Goal: Task Accomplishment & Management: Use online tool/utility

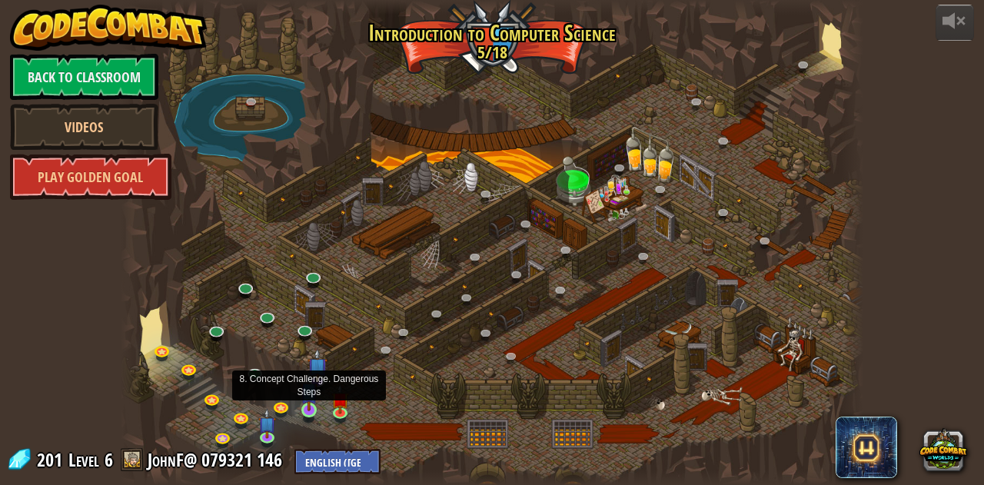
click at [312, 405] on img at bounding box center [310, 391] width 18 height 40
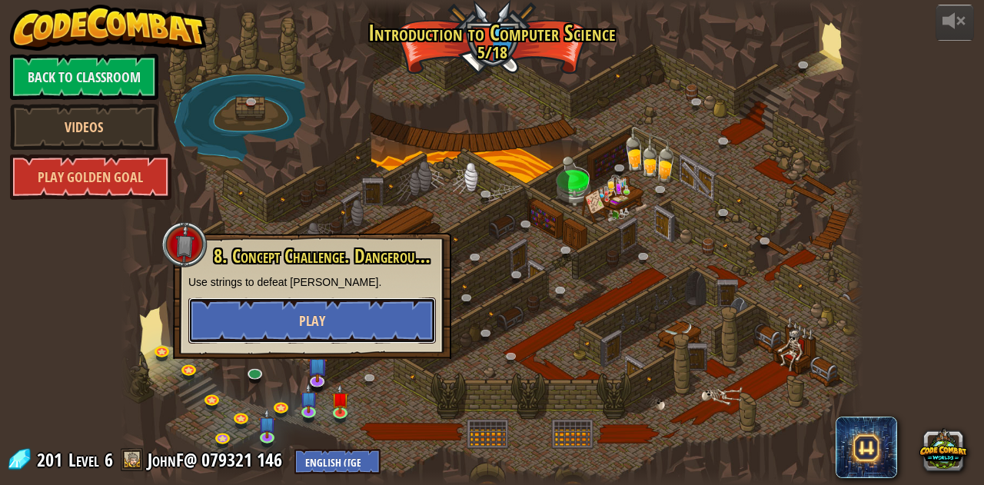
click at [281, 312] on button "Play" at bounding box center [312, 321] width 248 height 46
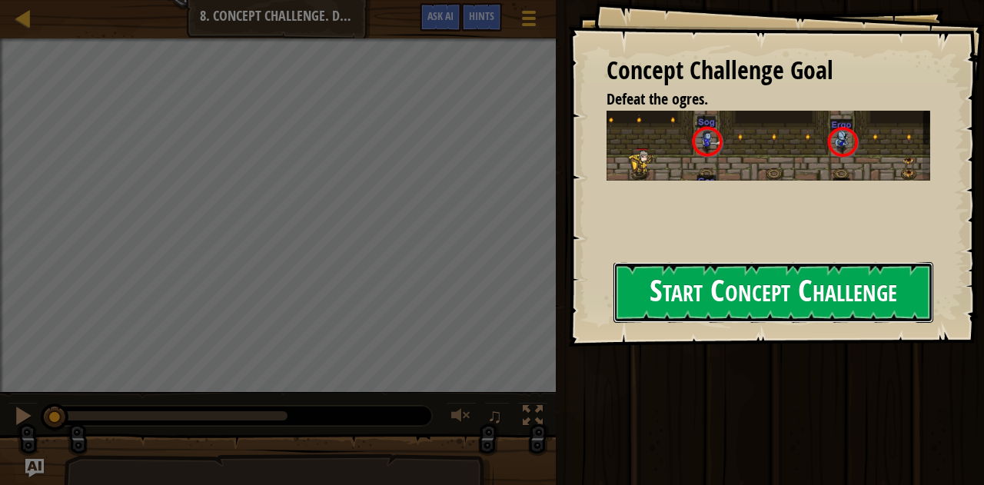
click at [884, 296] on button "Start Concept Challenge" at bounding box center [774, 292] width 321 height 61
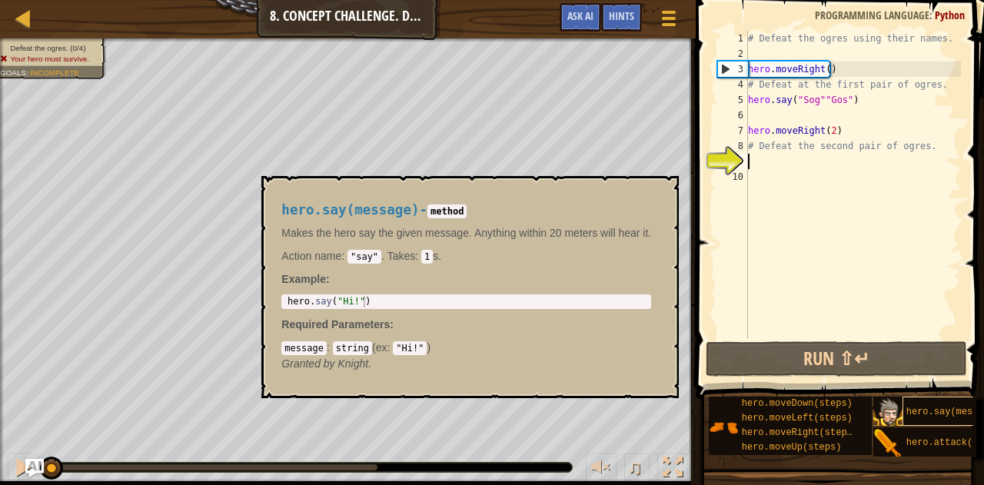
scroll to position [12, 0]
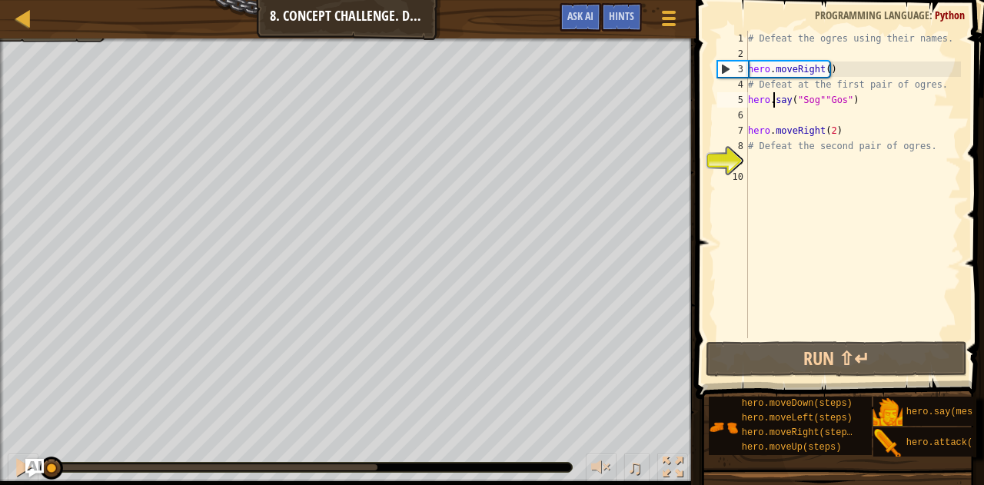
click at [772, 105] on div "# Defeat the ogres using their names. hero . moveRight ( ) # Defeat at the firs…" at bounding box center [853, 200] width 216 height 338
type textarea "hero.say("Sog""Gos")"
click at [792, 115] on div "# Defeat the ogres using their names. hero . moveRight ( ) # Defeat at the firs…" at bounding box center [853, 200] width 216 height 338
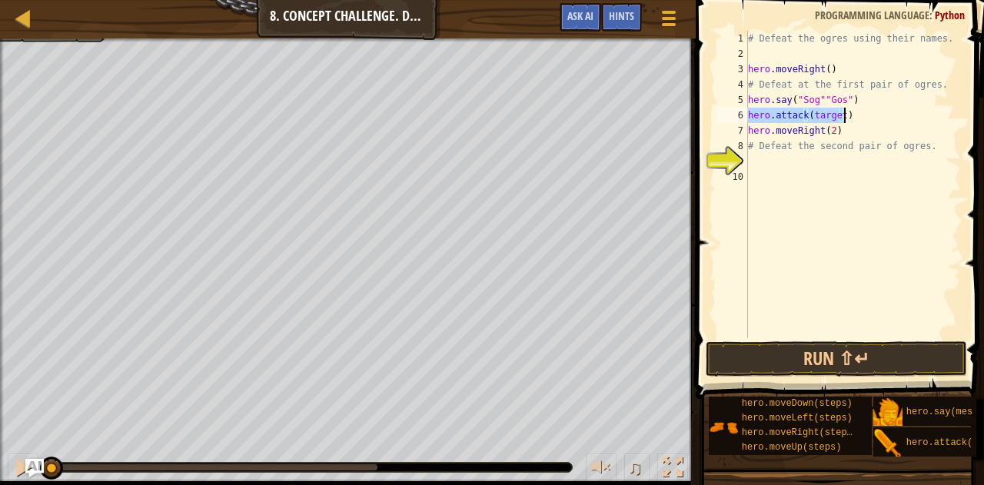
click at [831, 116] on div "# Defeat the ogres using their names. hero . moveRight ( ) # Defeat at the firs…" at bounding box center [853, 185] width 216 height 308
drag, startPoint x: 835, startPoint y: 115, endPoint x: 826, endPoint y: 119, distance: 10.0
click at [826, 119] on div "# Defeat the ogres using their names. hero . moveRight ( ) # Defeat at the firs…" at bounding box center [853, 200] width 216 height 338
drag, startPoint x: 811, startPoint y: 117, endPoint x: 840, endPoint y: 112, distance: 29.0
click at [840, 112] on div "# Defeat the ogres using their names. hero . moveRight ( ) # Defeat at the firs…" at bounding box center [853, 200] width 216 height 338
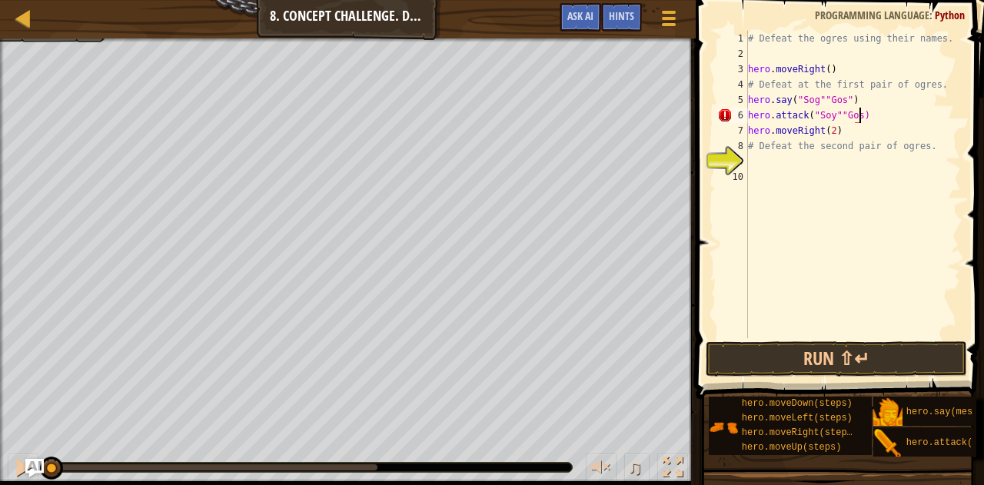
scroll to position [7, 6]
click at [851, 359] on button "Run ⇧↵" at bounding box center [837, 358] width 262 height 35
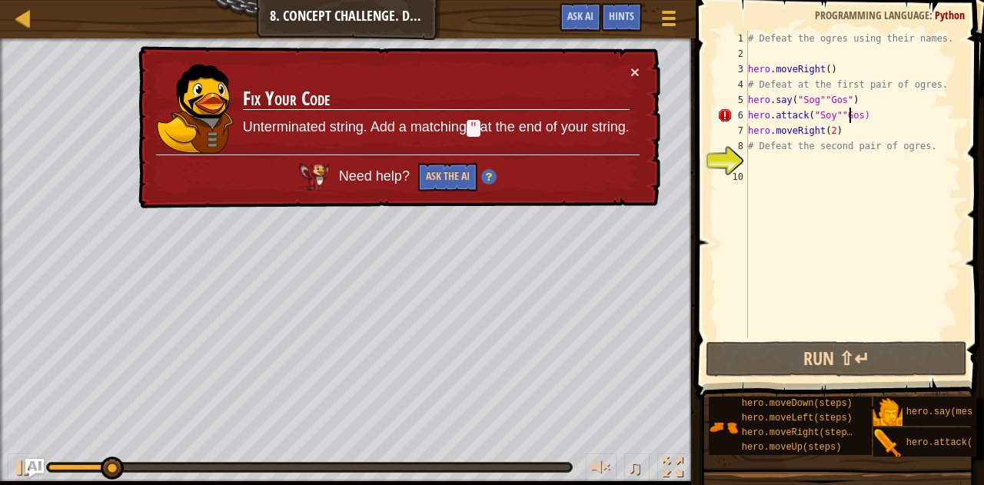
click at [852, 112] on div "# Defeat the ogres using their names. hero . moveRight ( ) # Defeat at the firs…" at bounding box center [853, 200] width 216 height 338
click at [852, 115] on div "# Defeat the ogres using their names. hero . moveRight ( ) # Defeat at the firs…" at bounding box center [853, 200] width 216 height 338
click at [854, 115] on div "# Defeat the ogres using their names. hero . moveRight ( ) # Defeat at the firs…" at bounding box center [853, 200] width 216 height 338
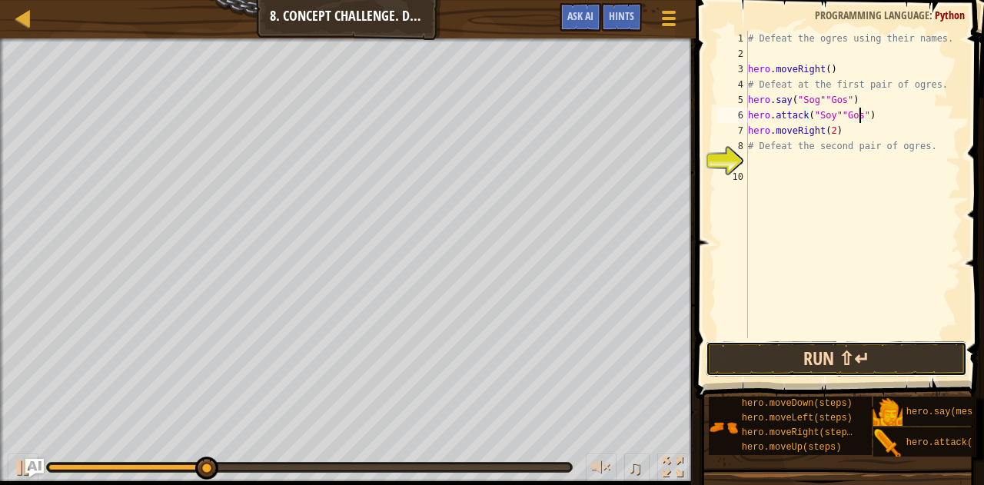
click at [844, 370] on button "Run ⇧↵" at bounding box center [837, 358] width 262 height 35
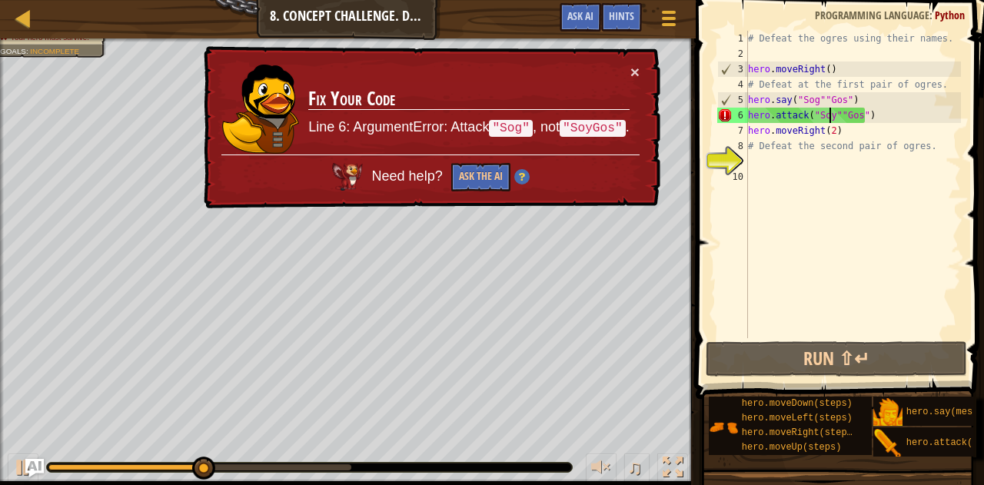
click at [828, 113] on div "# Defeat the ogres using their names. hero . moveRight ( ) # Defeat at the firs…" at bounding box center [853, 200] width 216 height 338
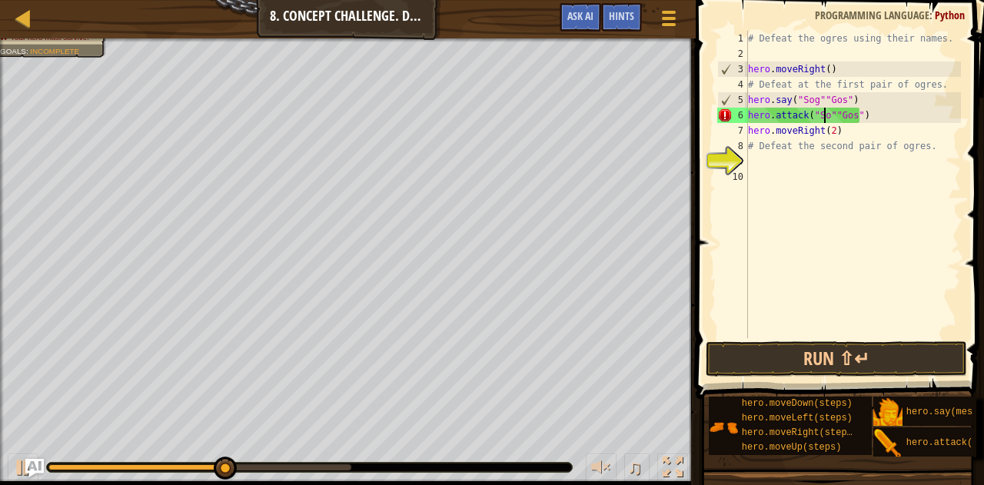
scroll to position [7, 6]
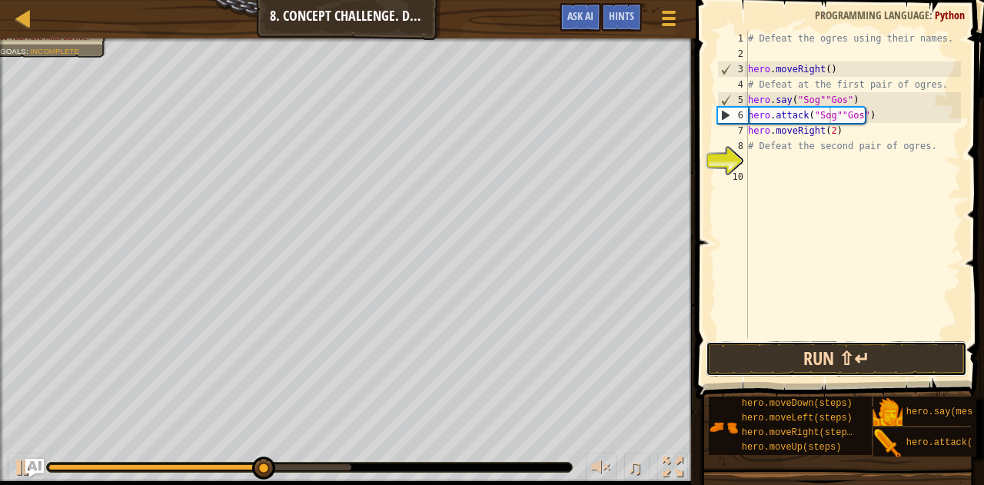
click at [878, 358] on button "Run ⇧↵" at bounding box center [837, 358] width 262 height 35
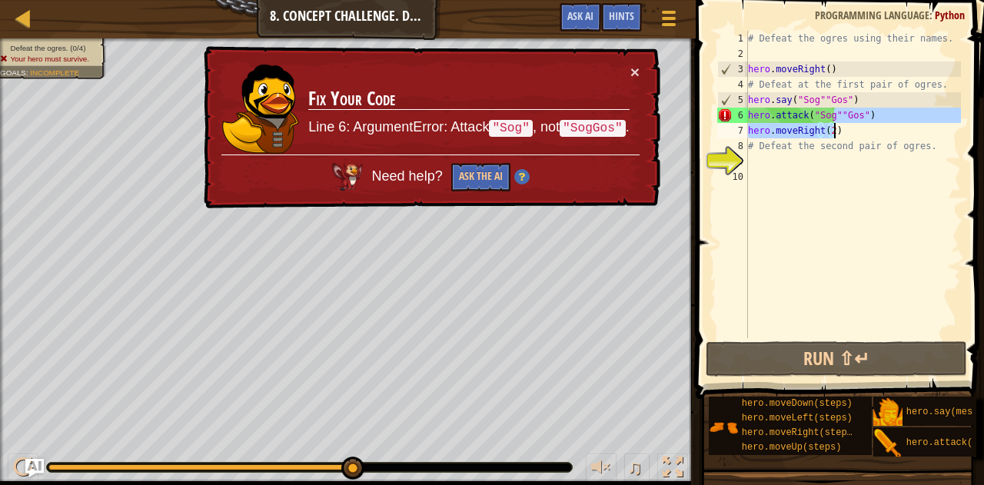
drag, startPoint x: 834, startPoint y: 118, endPoint x: 878, endPoint y: 130, distance: 45.3
click at [877, 130] on div "# Defeat the ogres using their names. hero . moveRight ( ) # Defeat at the firs…" at bounding box center [853, 200] width 216 height 338
click at [881, 121] on div "# Defeat the ogres using their names. hero . moveRight ( ) # Defeat at the firs…" at bounding box center [853, 185] width 216 height 308
drag, startPoint x: 880, startPoint y: 114, endPoint x: 836, endPoint y: 119, distance: 44.2
click at [836, 119] on div "# Defeat the ogres using their names. hero . moveRight ( ) # Defeat at the firs…" at bounding box center [853, 200] width 216 height 338
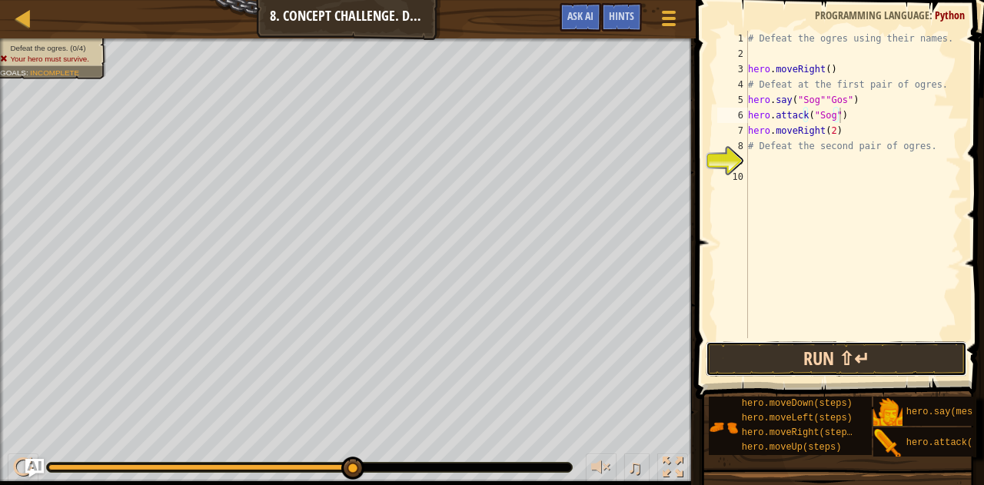
click at [807, 359] on button "Run ⇧↵" at bounding box center [837, 358] width 262 height 35
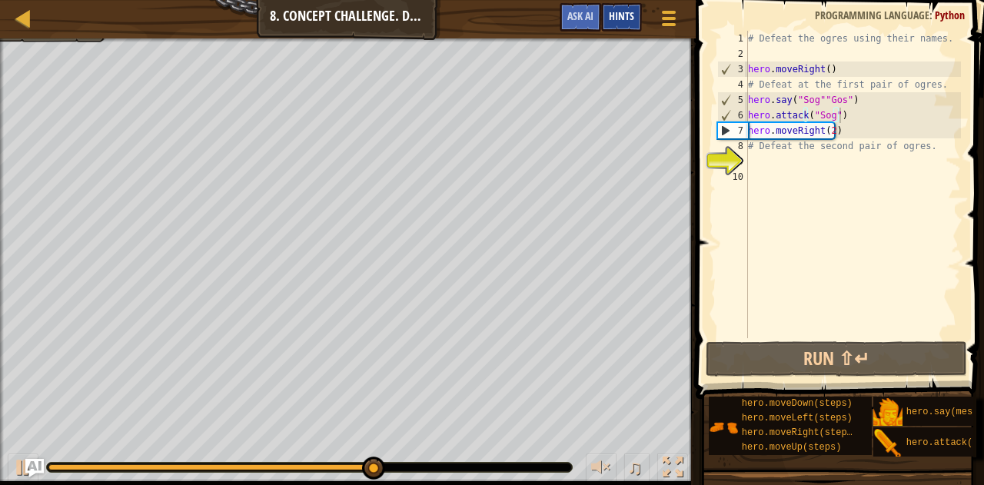
click at [619, 19] on span "Hints" at bounding box center [621, 15] width 25 height 15
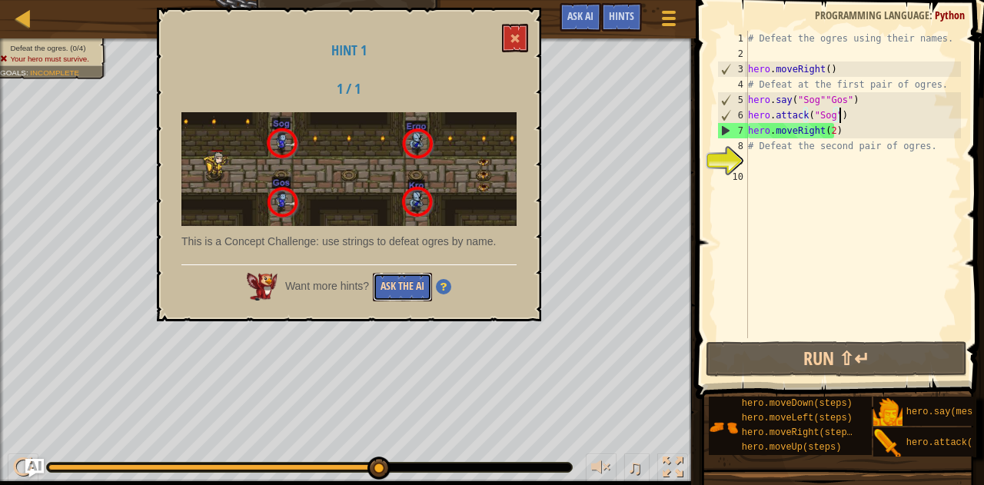
click at [416, 284] on button "Ask the AI" at bounding box center [402, 287] width 59 height 28
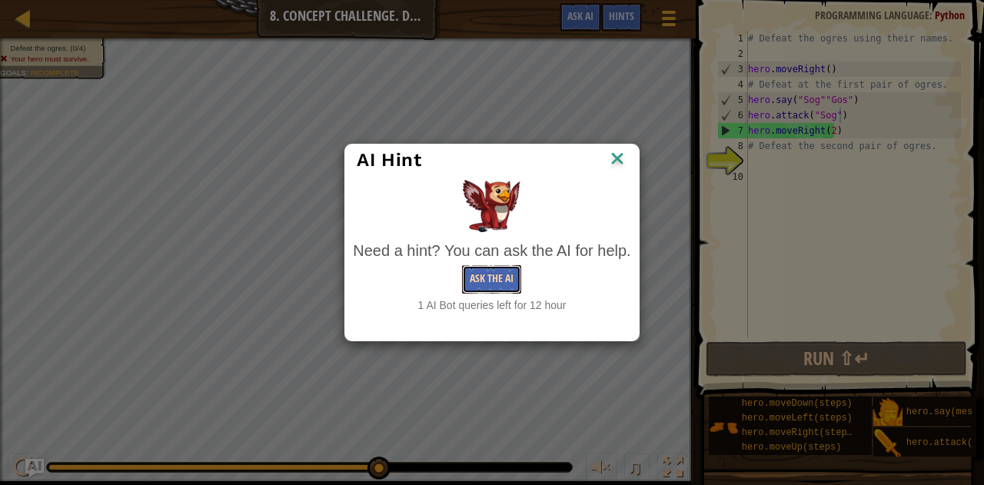
click at [508, 281] on button "Ask the AI" at bounding box center [491, 279] width 59 height 28
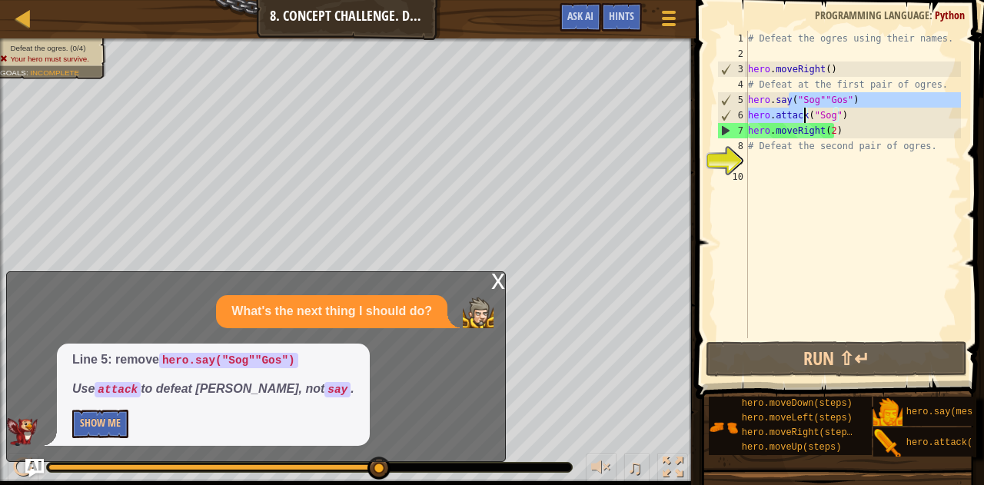
drag, startPoint x: 790, startPoint y: 98, endPoint x: 805, endPoint y: 118, distance: 24.8
click at [805, 118] on div "# Defeat the ogres using their names. hero . moveRight ( ) # Defeat at the firs…" at bounding box center [853, 200] width 216 height 338
click at [852, 118] on div "# Defeat the ogres using their names. hero . moveRight ( ) # Defeat at the firs…" at bounding box center [853, 200] width 216 height 338
drag, startPoint x: 822, startPoint y: 112, endPoint x: 726, endPoint y: 98, distance: 97.1
click at [726, 98] on div "hero.attack("Sog") 1 2 3 4 5 6 7 8 9 10 # Defeat the ogres using their names. h…" at bounding box center [838, 185] width 247 height 308
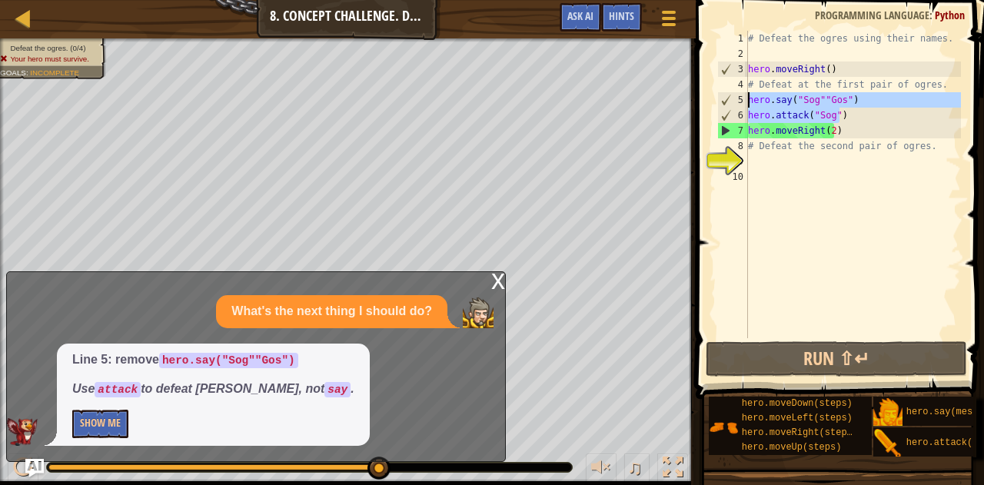
type textarea "hero.say("Sog""Gos") hero.attack("Sog")"
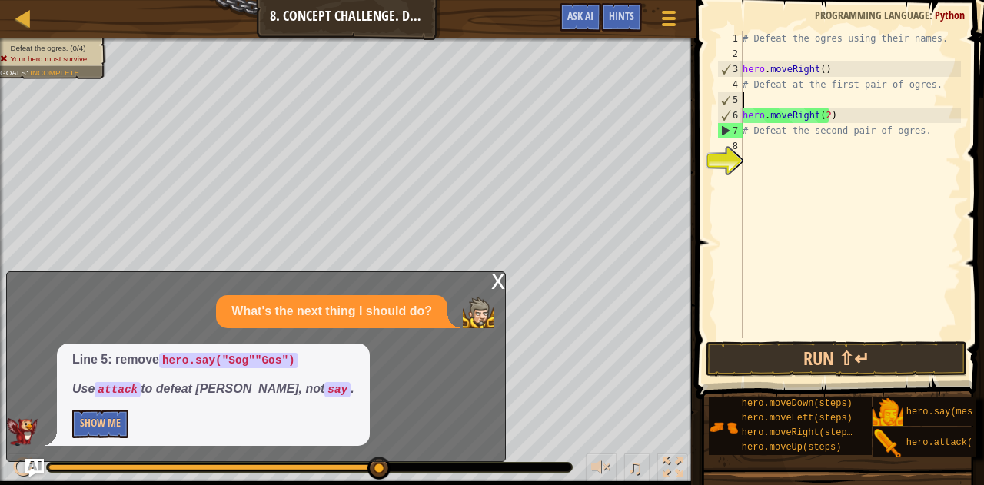
scroll to position [7, 0]
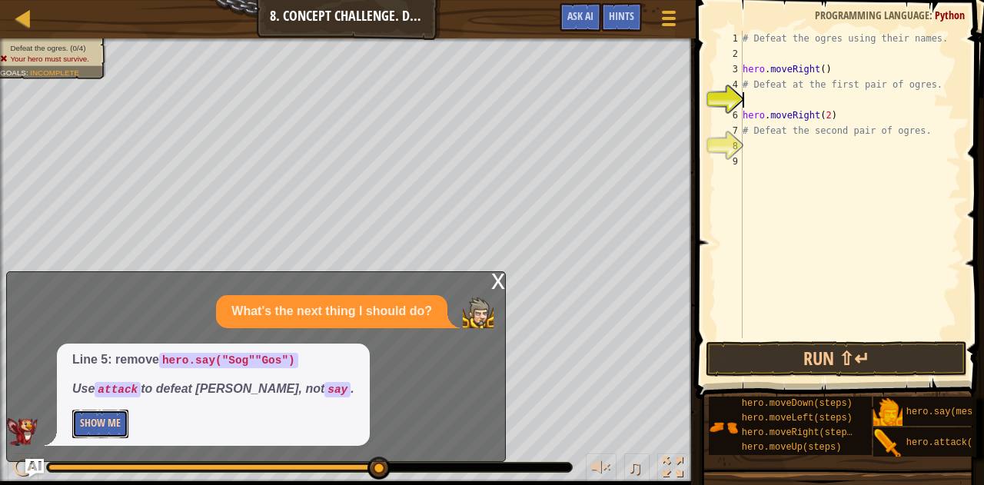
click at [122, 418] on button "Show Me" at bounding box center [100, 424] width 56 height 28
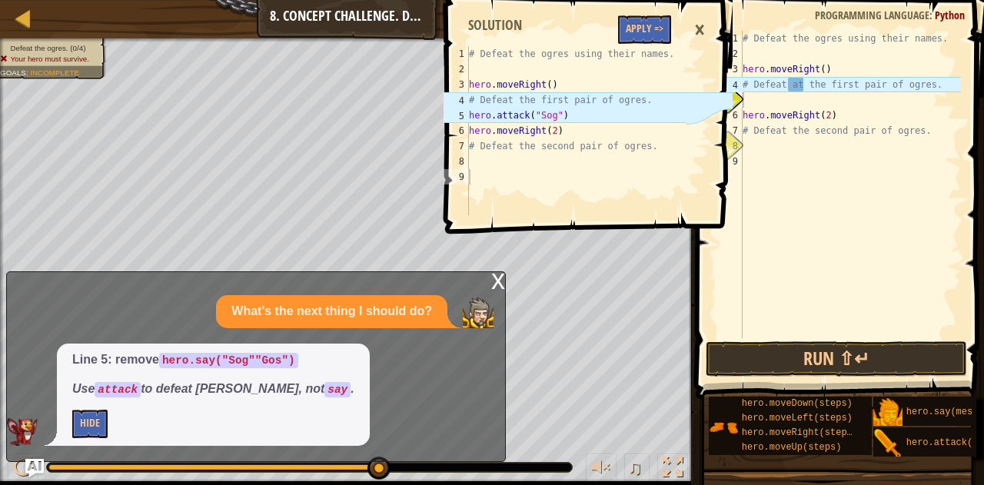
click at [698, 30] on div "×" at bounding box center [700, 29] width 26 height 35
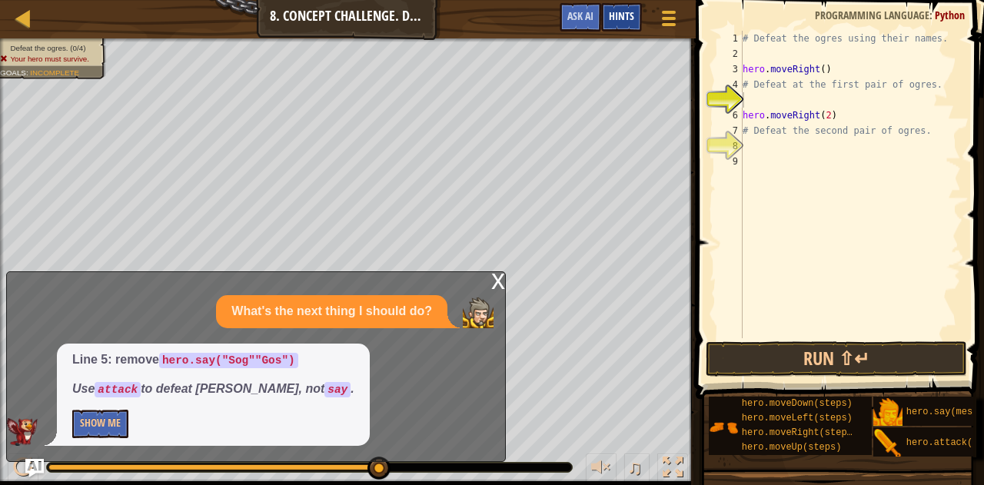
click at [622, 22] on span "Hints" at bounding box center [621, 15] width 25 height 15
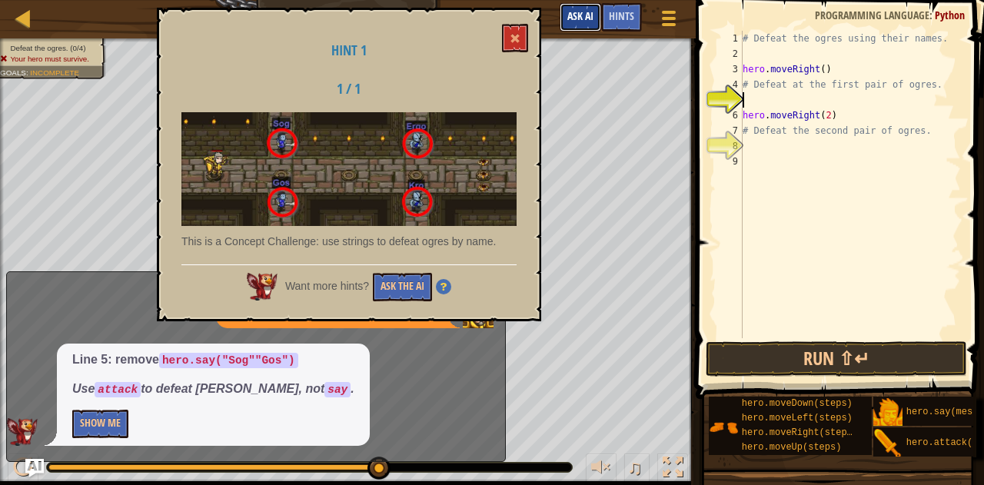
click at [572, 16] on span "Ask AI" at bounding box center [581, 15] width 26 height 15
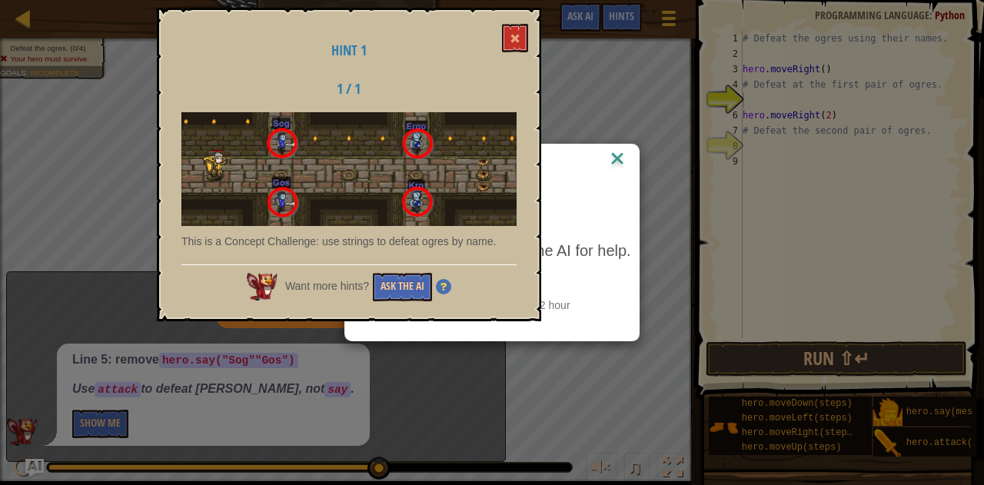
click at [623, 168] on img at bounding box center [618, 159] width 20 height 23
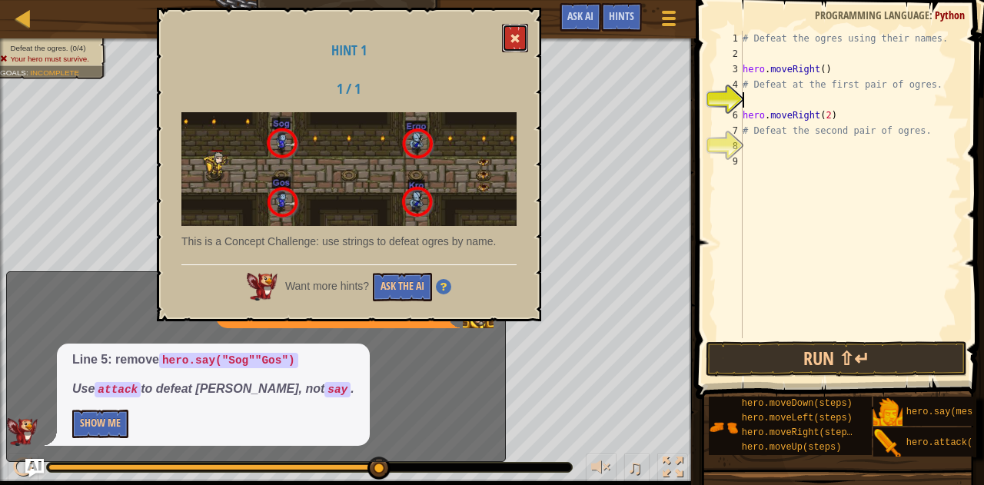
click at [515, 36] on span at bounding box center [515, 38] width 11 height 11
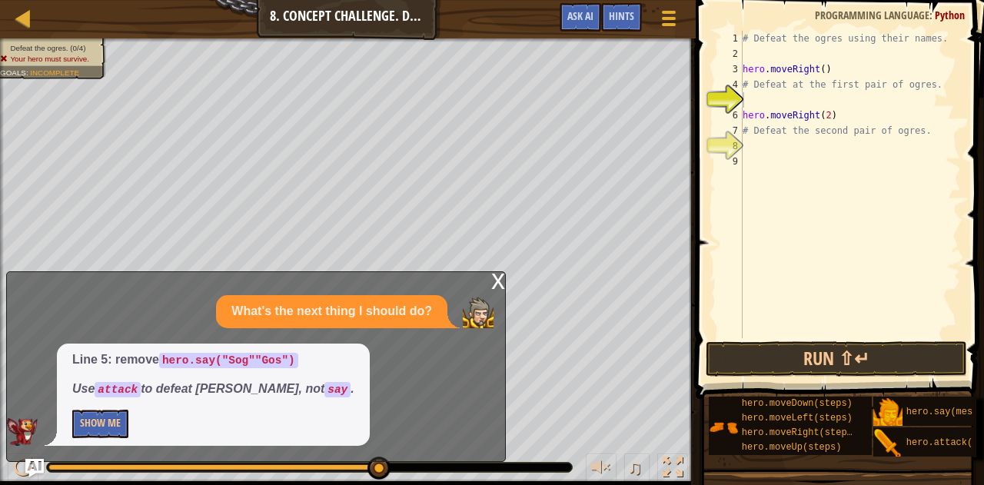
click at [498, 285] on div "x" at bounding box center [498, 279] width 14 height 15
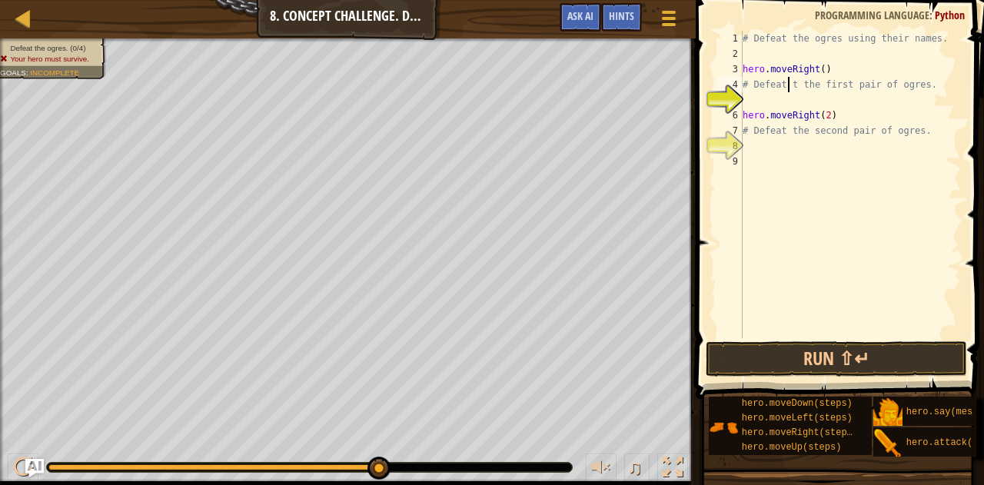
scroll to position [7, 4]
click at [832, 105] on div "# Defeat the ogres using their names. hero . moveRight ( ) # Defeat at the firs…" at bounding box center [851, 185] width 222 height 308
type textarea "hero.attack("Sog""Gos")"
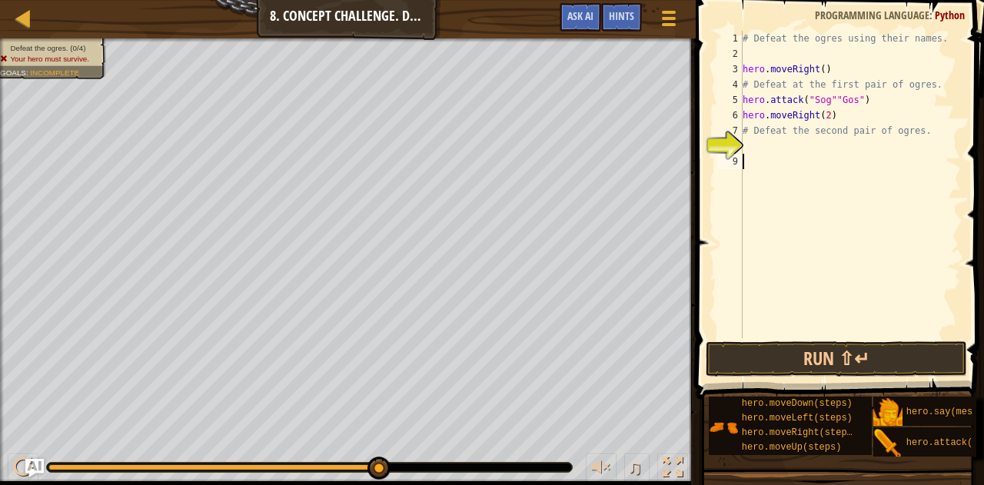
drag, startPoint x: 873, startPoint y: 288, endPoint x: 945, endPoint y: 224, distance: 97.0
click at [948, 222] on div "# Defeat the ogres using their names. hero . moveRight ( ) # Defeat at the firs…" at bounding box center [851, 200] width 222 height 338
click at [773, 146] on div "# Defeat the ogres using their names. hero . moveRight ( ) # Defeat at the firs…" at bounding box center [851, 200] width 222 height 338
drag, startPoint x: 885, startPoint y: 435, endPoint x: 814, endPoint y: 148, distance: 294.9
click at [814, 148] on div "Hints Videos 1 2 3 4 5 6 7 8 9 # Defeat the ogres using their names. hero . mov…" at bounding box center [837, 239] width 293 height 478
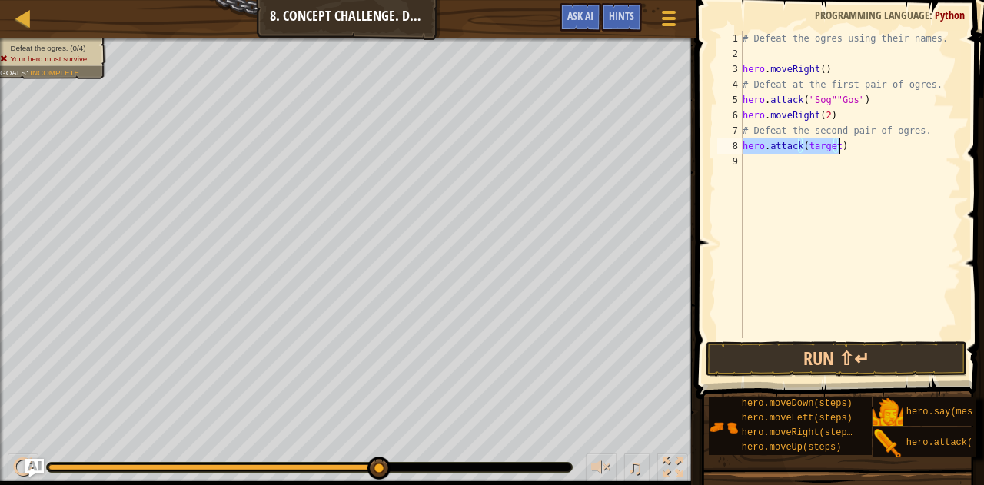
click at [835, 146] on div "# Defeat the ogres using their names. hero . moveRight ( ) # Defeat at the firs…" at bounding box center [851, 185] width 222 height 308
drag, startPoint x: 834, startPoint y: 146, endPoint x: 803, endPoint y: 153, distance: 32.3
click at [803, 153] on div "# Defeat the ogres using their names. hero . moveRight ( ) # Defeat at the firs…" at bounding box center [851, 200] width 222 height 338
click at [869, 152] on div "# Defeat the ogres using their names. hero . moveRight ( ) # Defeat at the firs…" at bounding box center [851, 200] width 222 height 338
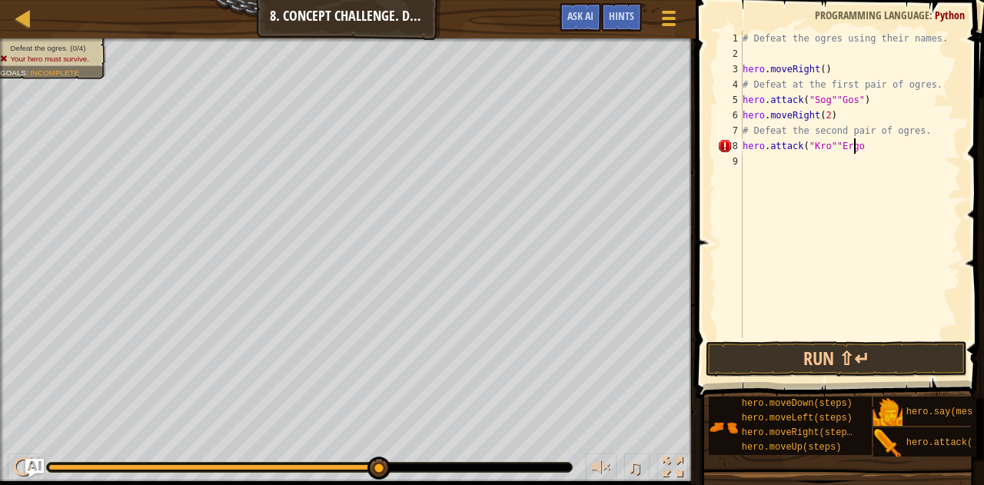
type textarea "hero.attack("Kro""Ergo)"
click at [854, 154] on div "# Defeat the ogres using their names. hero . moveRight ( ) # Defeat at the firs…" at bounding box center [851, 200] width 222 height 338
click at [854, 145] on div "# Defeat the ogres using their names. hero . moveRight ( ) # Defeat at the firs…" at bounding box center [851, 200] width 222 height 338
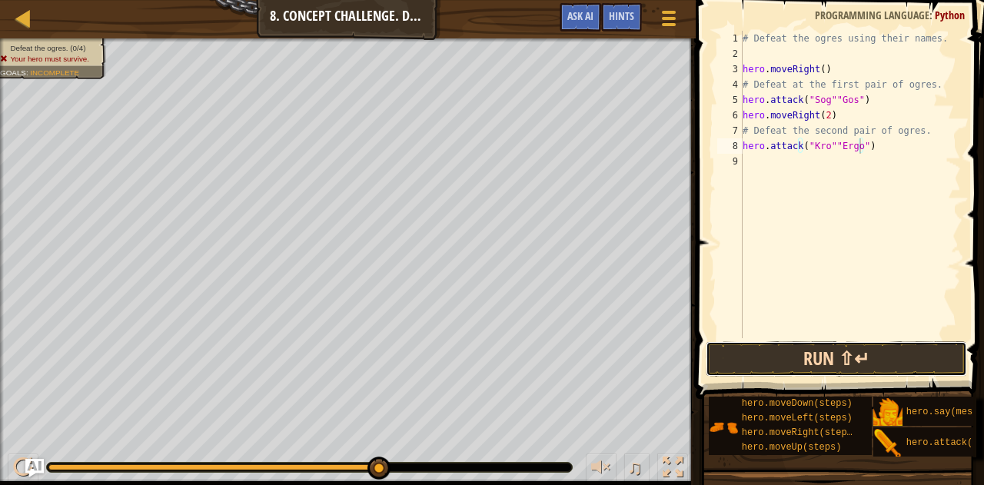
click at [881, 353] on button "Run ⇧↵" at bounding box center [837, 358] width 262 height 35
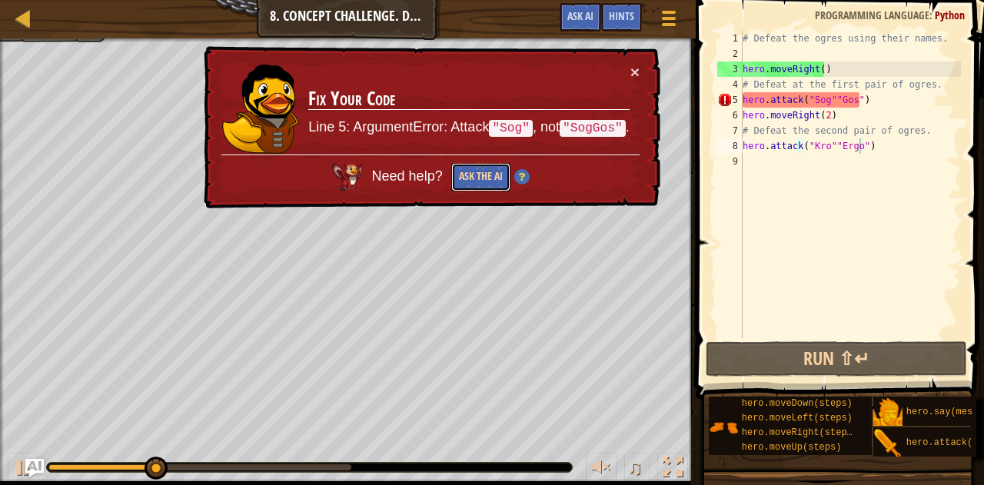
click at [488, 168] on button "Ask the AI" at bounding box center [480, 177] width 59 height 28
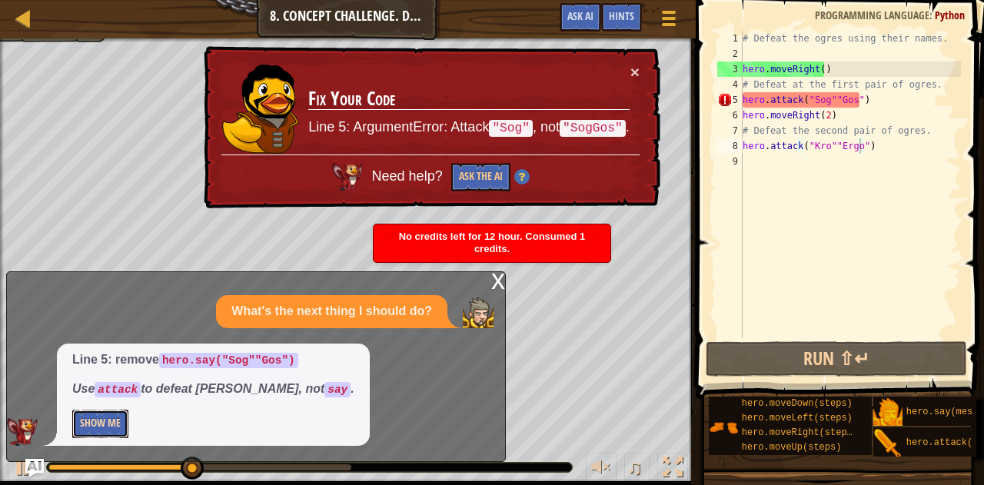
click at [108, 422] on button "Show Me" at bounding box center [100, 424] width 56 height 28
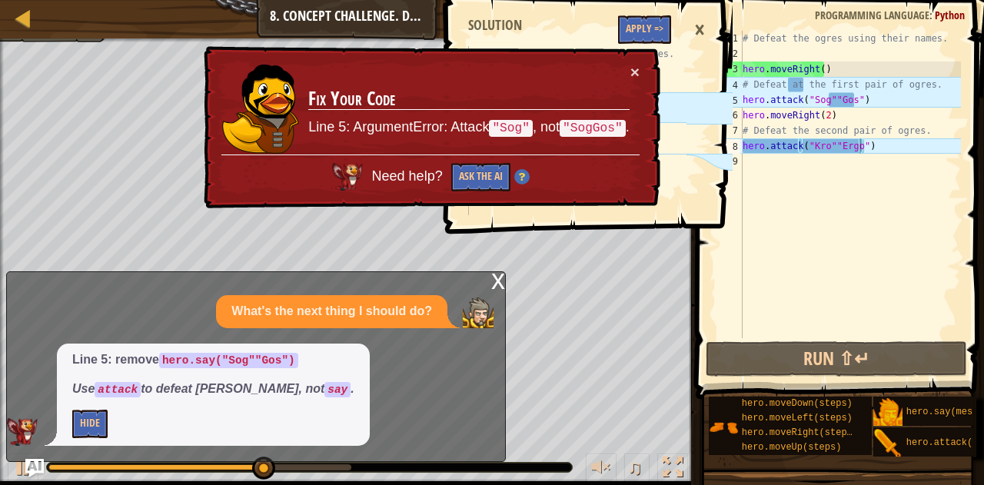
click at [691, 28] on div "×" at bounding box center [700, 29] width 26 height 35
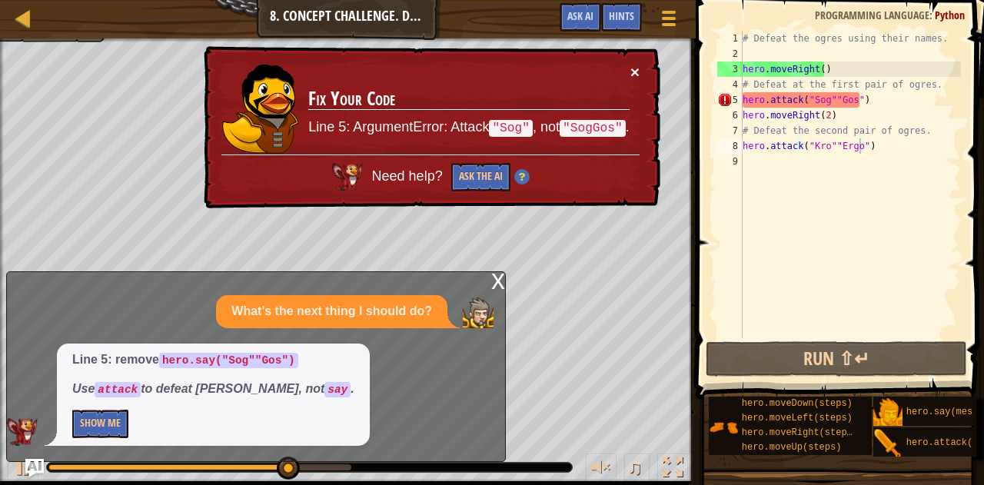
click at [639, 72] on button "×" at bounding box center [635, 72] width 9 height 16
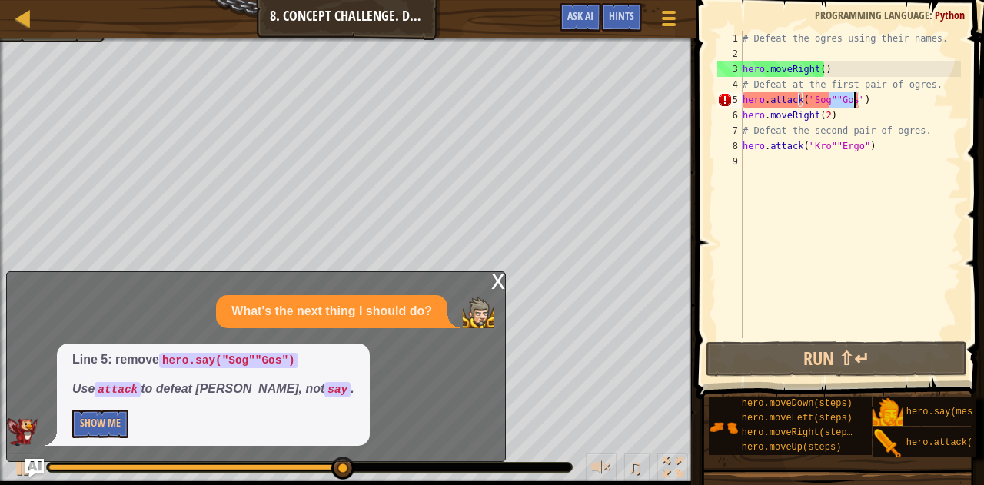
drag, startPoint x: 830, startPoint y: 101, endPoint x: 855, endPoint y: 104, distance: 25.6
click at [855, 104] on div "# Defeat the ogres using their names. hero . moveRight ( ) # Defeat at the firs…" at bounding box center [851, 200] width 222 height 338
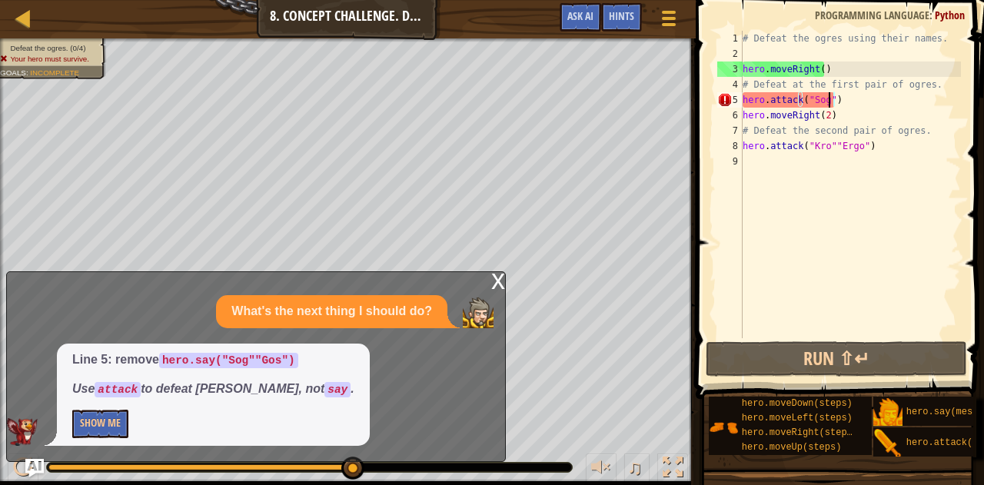
scroll to position [7, 6]
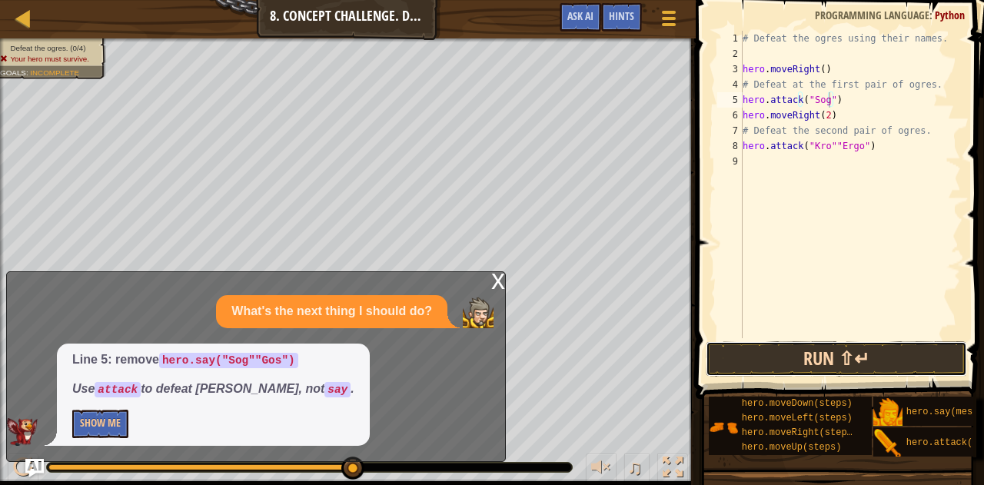
click at [874, 373] on button "Run ⇧↵" at bounding box center [837, 358] width 262 height 35
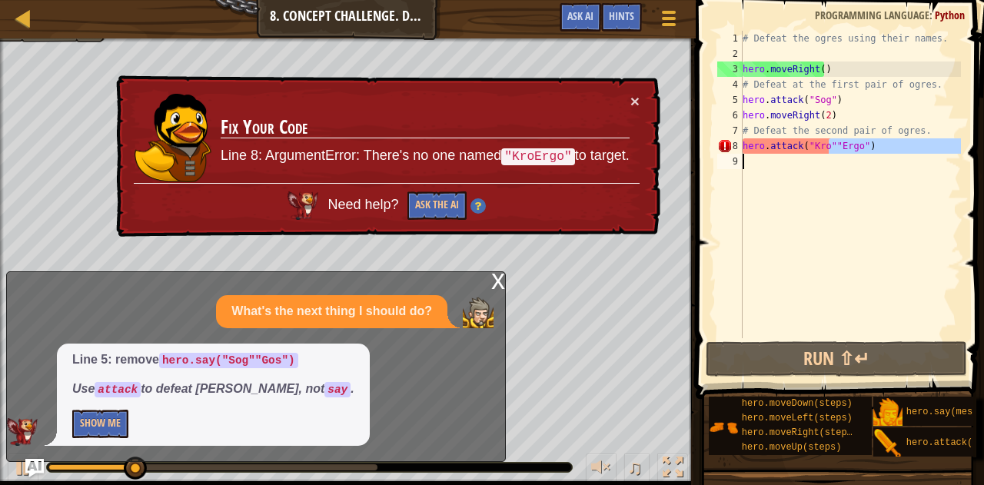
drag, startPoint x: 828, startPoint y: 146, endPoint x: 875, endPoint y: 163, distance: 50.6
click at [875, 163] on div "# Defeat the ogres using their names. hero . moveRight ( ) # Defeat at the firs…" at bounding box center [851, 200] width 222 height 338
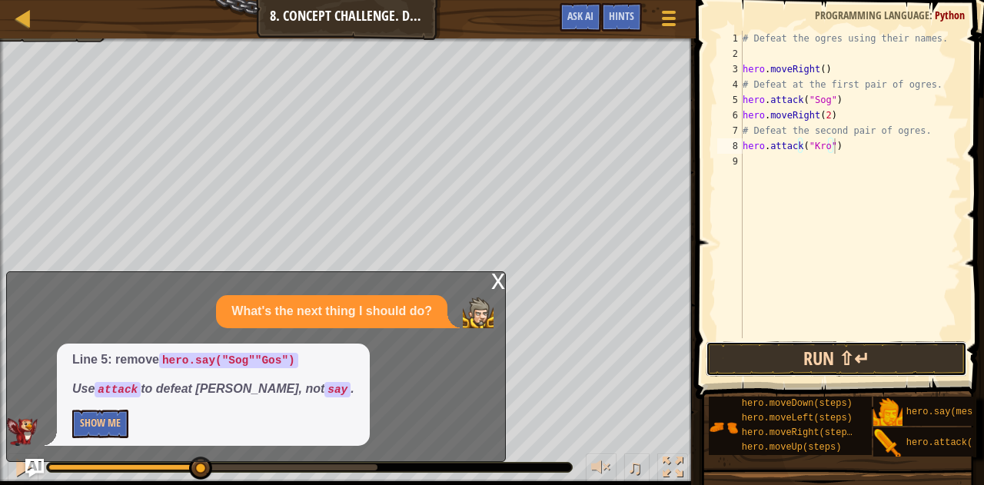
click at [834, 363] on button "Run ⇧↵" at bounding box center [837, 358] width 262 height 35
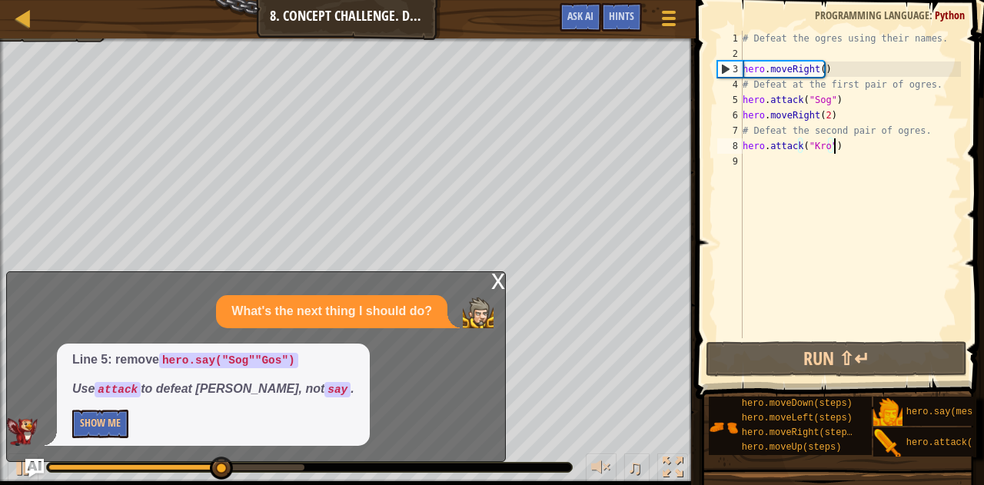
click at [496, 284] on div "x" at bounding box center [498, 279] width 14 height 15
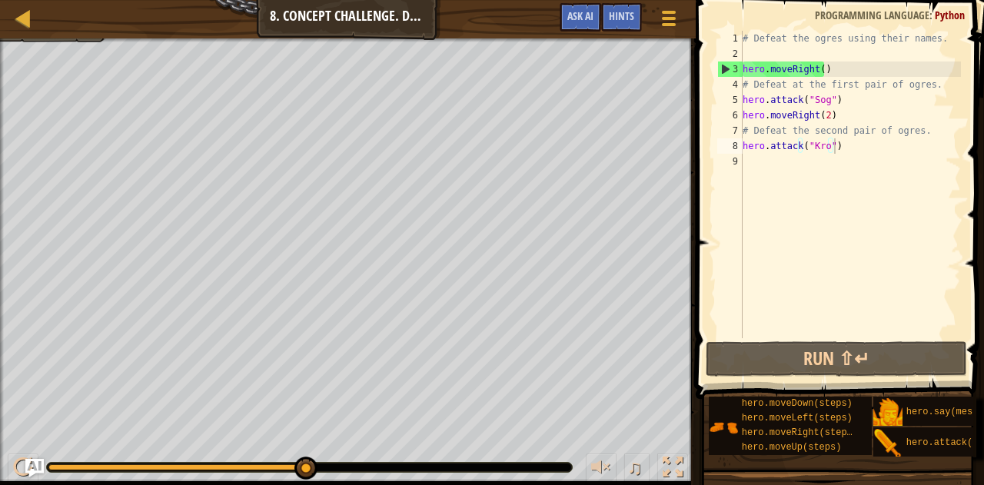
type textarea "hero.moveRight(2)"
drag, startPoint x: 828, startPoint y: 117, endPoint x: 738, endPoint y: 118, distance: 90.0
click at [738, 118] on div "hero.moveRight(2) 1 2 3 4 5 6 7 8 9 # Defeat the ogres using their names. hero …" at bounding box center [838, 185] width 247 height 308
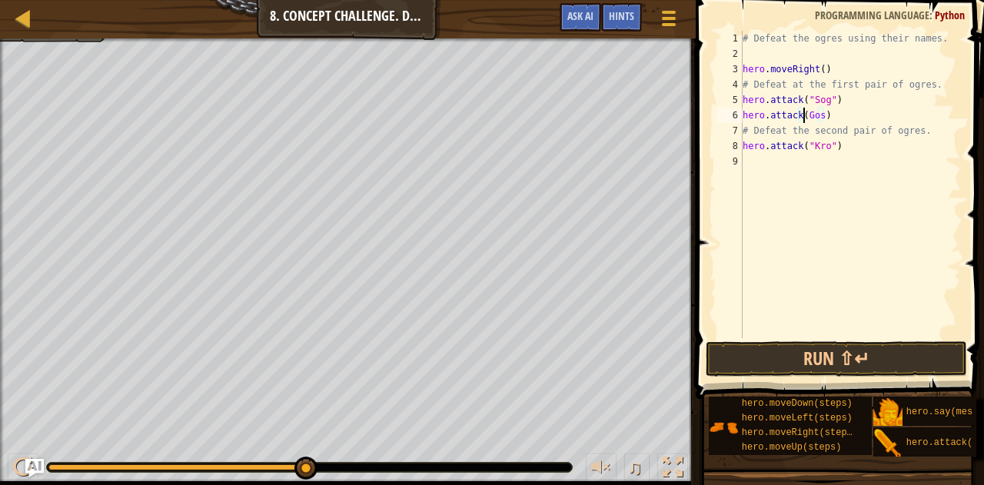
type textarea "hero.attack("Gos)"
click at [890, 164] on div "# Defeat the ogres using their names. hero . moveRight ( ) # Defeat at the firs…" at bounding box center [851, 200] width 222 height 338
click at [826, 116] on div "# Defeat the ogres using their names. hero . moveRight ( ) # Defeat at the firs…" at bounding box center [851, 200] width 222 height 338
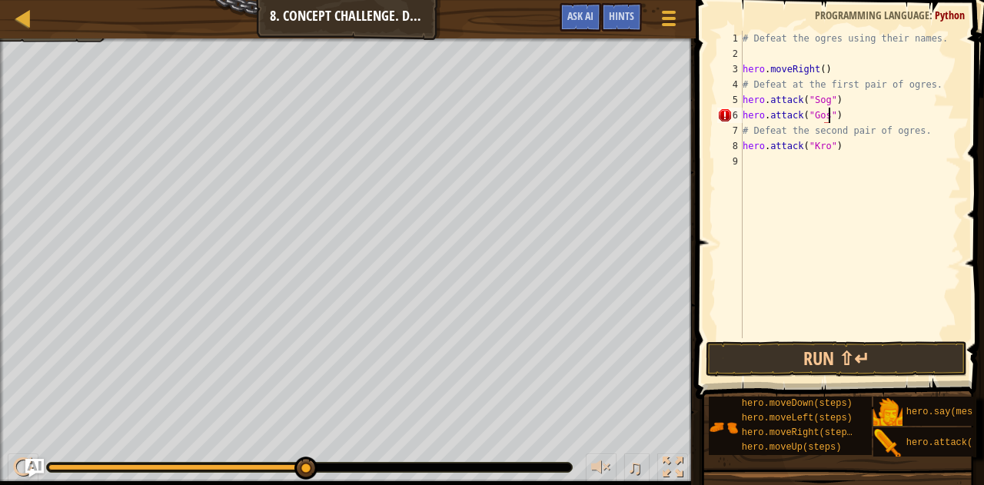
scroll to position [7, 6]
click at [840, 148] on div "# Defeat the ogres using their names. hero . moveRight ( ) # Defeat at the firs…" at bounding box center [851, 200] width 222 height 338
type textarea "hero.attack("Kro")"
click at [841, 150] on div "# Defeat the ogres using their names. hero . moveRight ( ) # Defeat at the firs…" at bounding box center [851, 200] width 222 height 338
drag, startPoint x: 744, startPoint y: 145, endPoint x: 842, endPoint y: 149, distance: 98.5
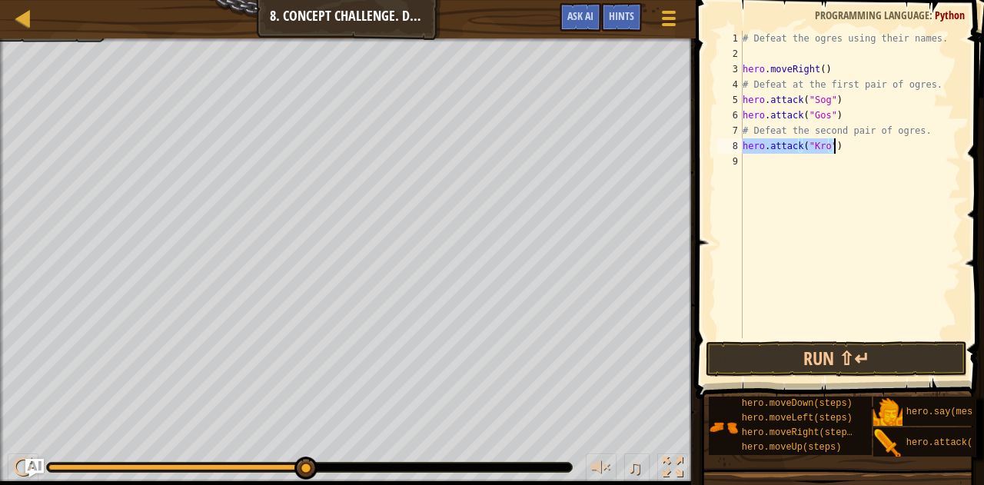
click at [842, 149] on div "# Defeat the ogres using their names. hero . moveRight ( ) # Defeat at the firs…" at bounding box center [851, 200] width 222 height 338
click at [841, 165] on div "# Defeat the ogres using their names. hero . moveRight ( ) # Defeat at the firs…" at bounding box center [851, 200] width 222 height 338
paste textarea "hero.attack("Kro")"
type textarea "hero.attack("Kro")"
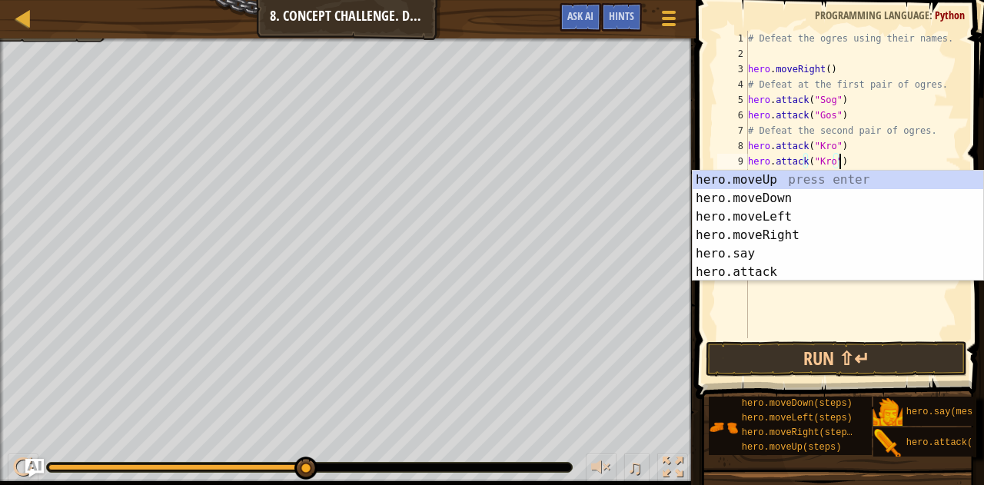
click at [877, 161] on div "# Defeat the ogres using their names. hero . moveRight ( ) # Defeat at the firs…" at bounding box center [853, 200] width 217 height 338
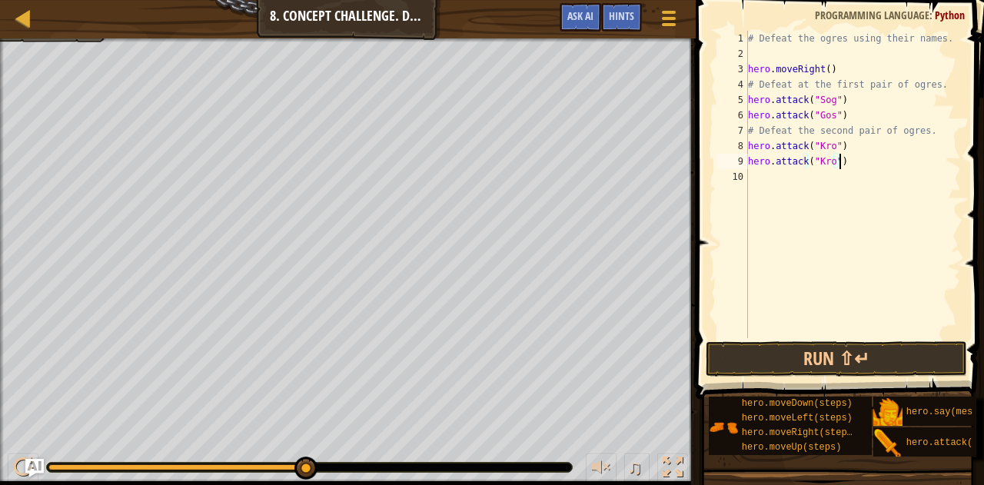
click at [848, 146] on div "# Defeat the ogres using their names. hero . moveRight ( ) # Defeat at the firs…" at bounding box center [853, 200] width 217 height 338
drag, startPoint x: 848, startPoint y: 146, endPoint x: 741, endPoint y: 147, distance: 106.1
click at [741, 147] on div "hero.attack("Kro") 1 2 3 4 5 6 7 8 9 10 # Defeat the ogres using their names. h…" at bounding box center [838, 185] width 247 height 308
click at [846, 150] on div "# Defeat the ogres using their names. hero . moveRight ( ) # Defeat at the firs…" at bounding box center [853, 185] width 216 height 308
click at [848, 150] on div "# Defeat the ogres using their names. hero . moveRight ( ) # Defeat at the firs…" at bounding box center [853, 200] width 217 height 338
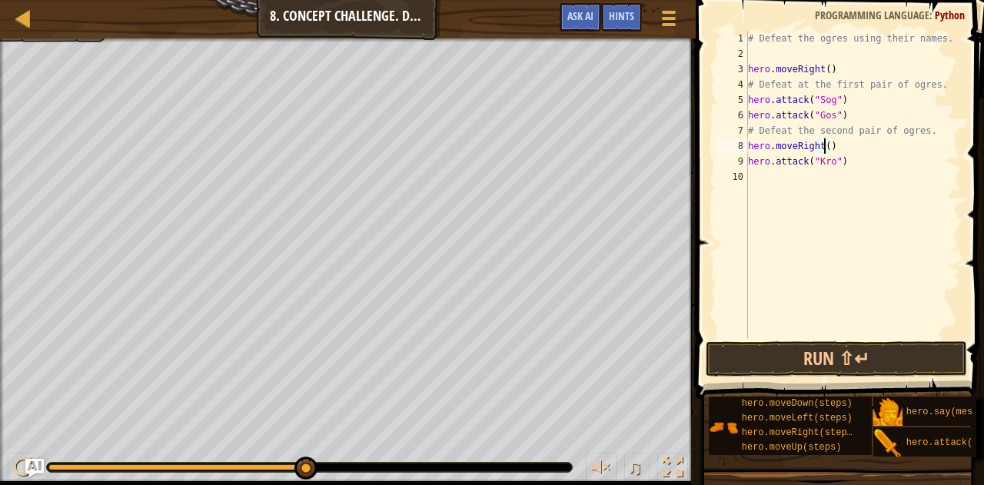
type textarea "hero.moveRight(2)"
click at [825, 179] on div "# Defeat the ogres using their names. hero . moveRight ( ) # Defeat at the firs…" at bounding box center [853, 200] width 217 height 338
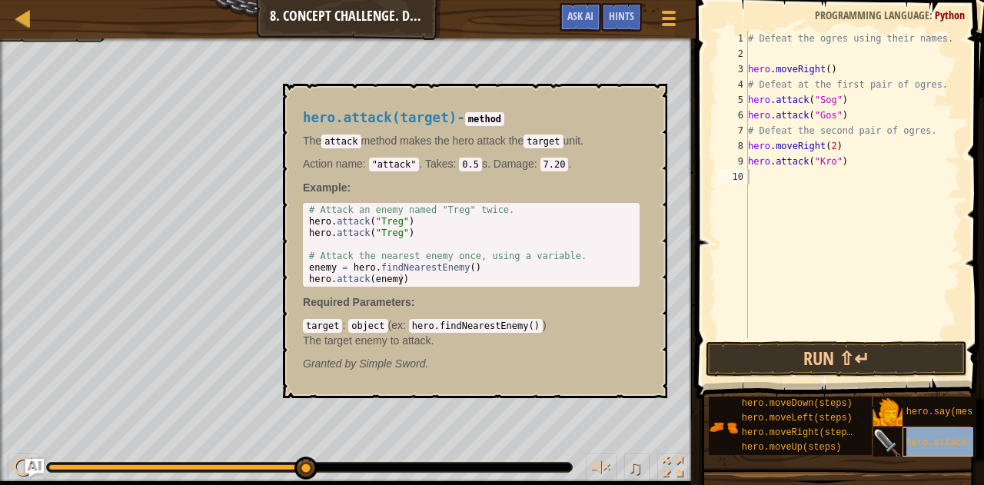
type textarea "hero.attack(target)"
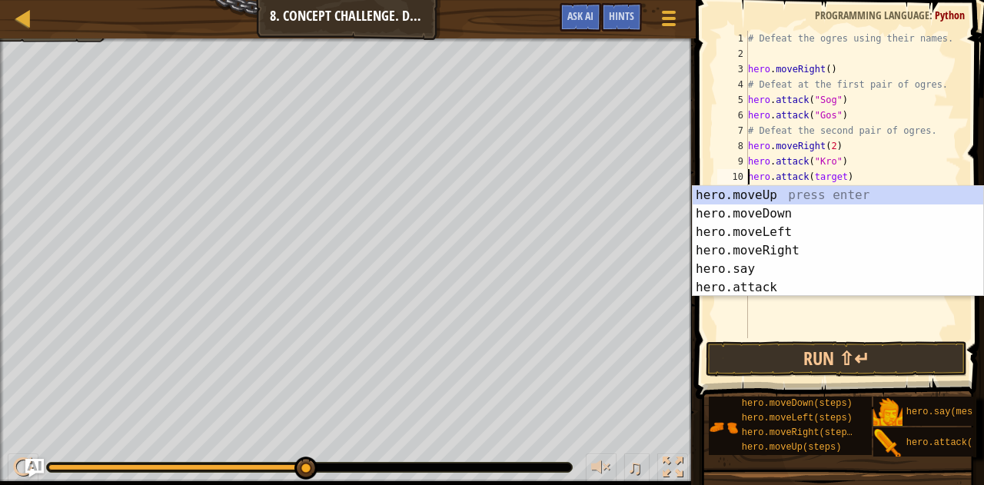
click at [841, 315] on div "# Defeat the ogres using their names. hero . moveRight ( ) # Defeat at the firs…" at bounding box center [853, 200] width 217 height 338
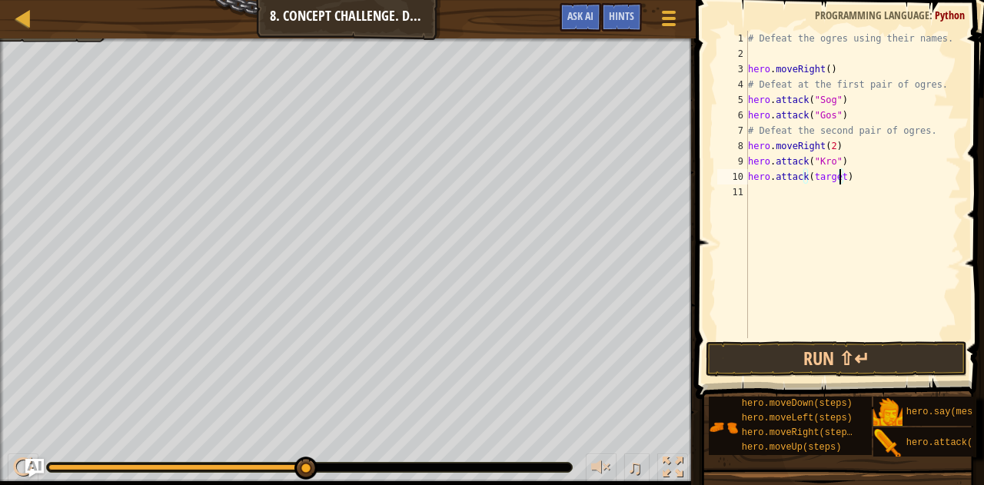
click at [838, 182] on div "# Defeat the ogres using their names. hero . moveRight ( ) # Defeat at the firs…" at bounding box center [853, 200] width 217 height 338
click at [851, 358] on button "Run ⇧↵" at bounding box center [837, 358] width 262 height 35
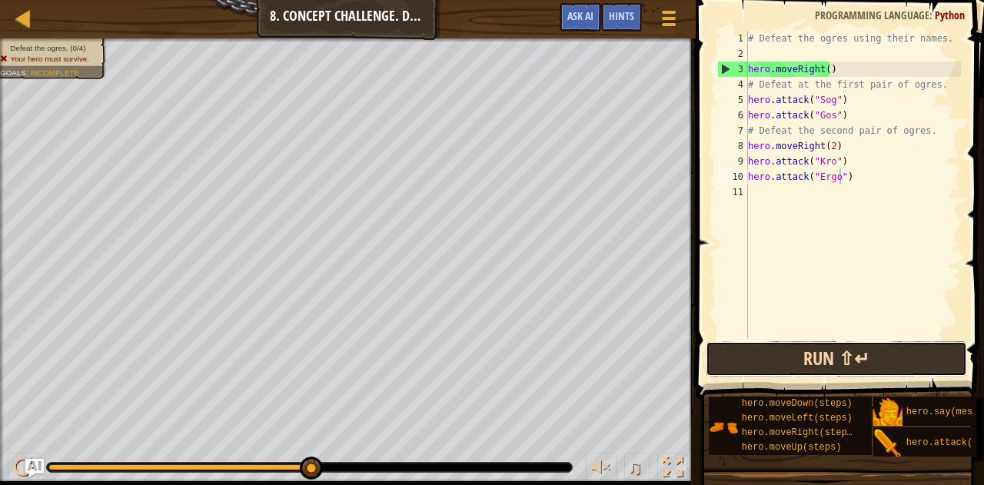
click at [778, 351] on button "Run ⇧↵" at bounding box center [837, 358] width 262 height 35
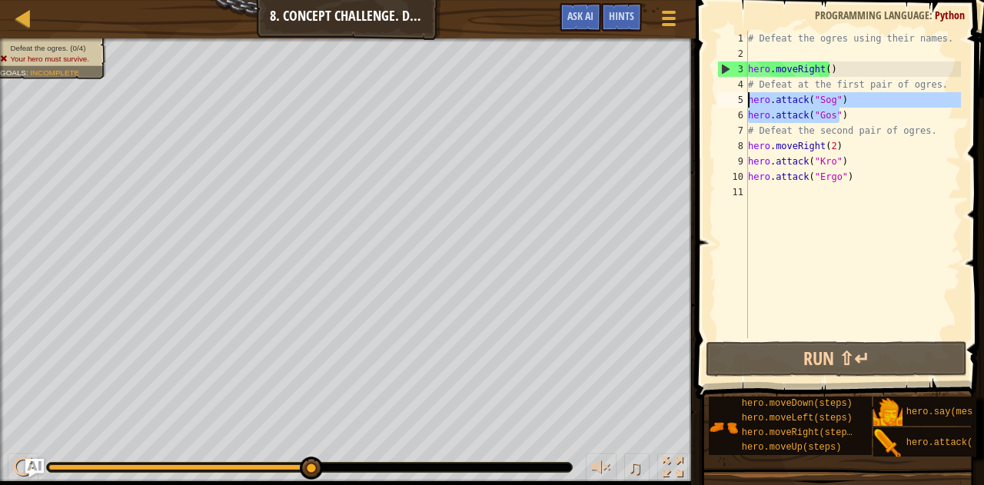
drag, startPoint x: 838, startPoint y: 108, endPoint x: 749, endPoint y: 101, distance: 89.5
click at [749, 101] on div "# Defeat the ogres using their names. hero . moveRight ( ) # Defeat at the firs…" at bounding box center [853, 200] width 217 height 338
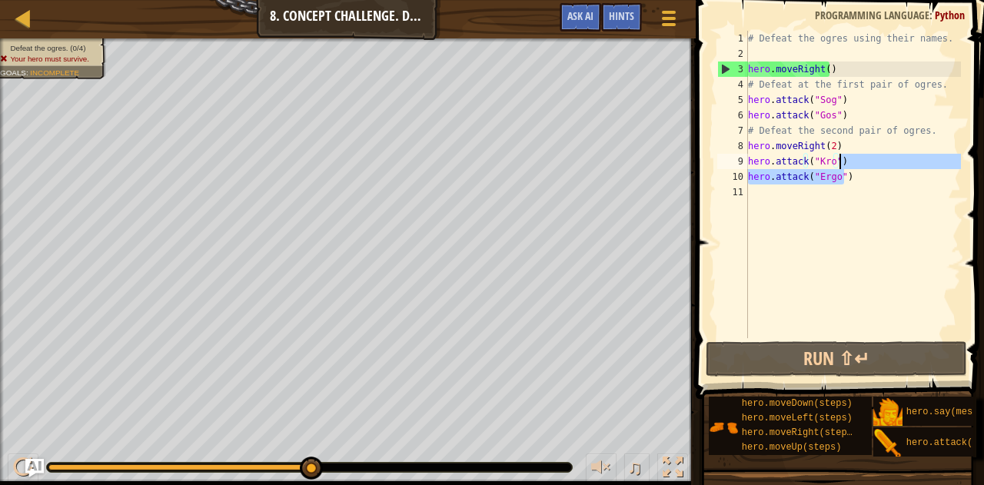
drag, startPoint x: 851, startPoint y: 175, endPoint x: 849, endPoint y: 161, distance: 13.9
click at [849, 161] on div "# Defeat the ogres using their names. hero . moveRight ( ) # Defeat at the firs…" at bounding box center [853, 200] width 217 height 338
click at [852, 143] on div "# Defeat the ogres using their names. hero . moveRight ( ) # Defeat at the firs…" at bounding box center [853, 200] width 217 height 338
click at [839, 111] on div "# Defeat the ogres using their names. hero . moveRight ( ) # Defeat at the firs…" at bounding box center [853, 200] width 217 height 338
type textarea "hero.attack("Gos")"
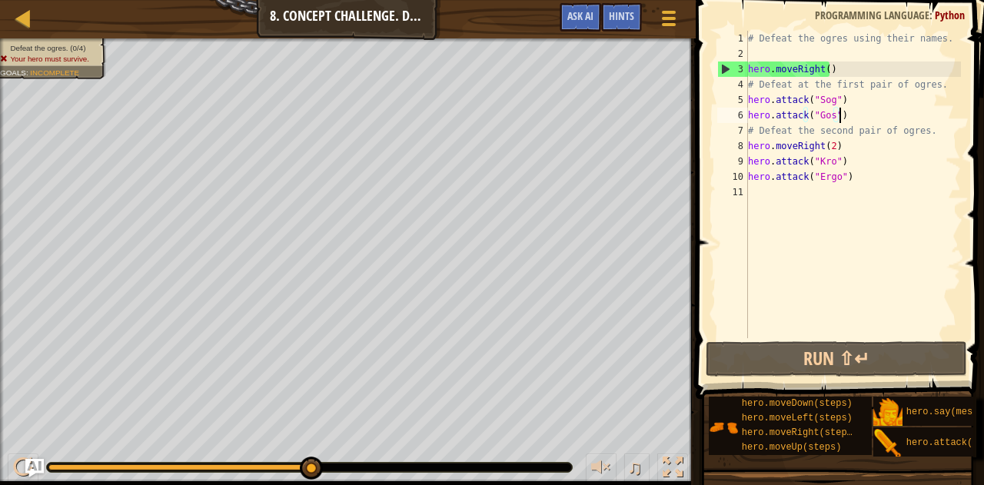
scroll to position [7, 0]
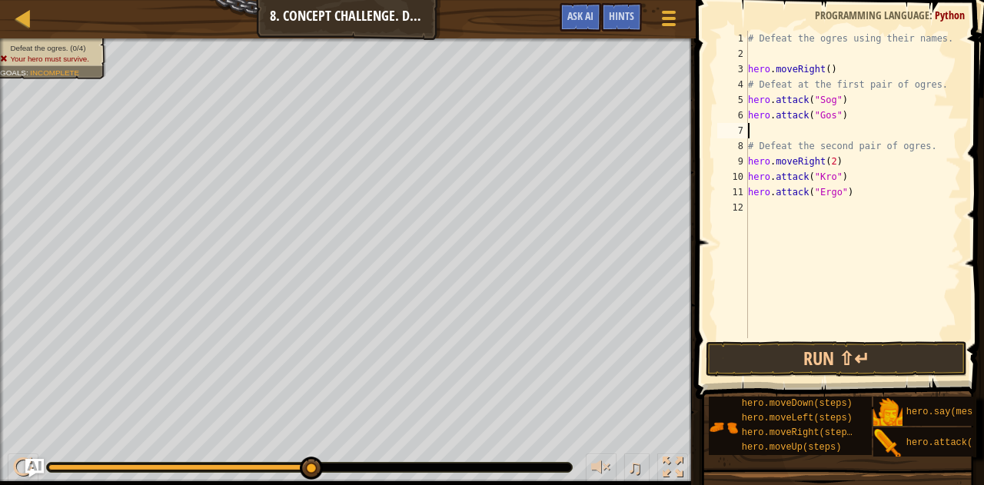
paste textarea "hero.attack("Gos")"
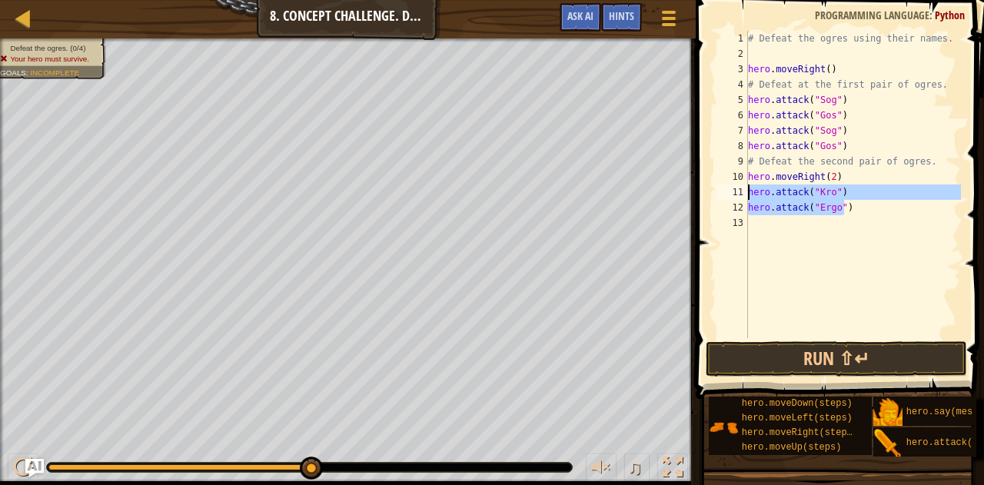
drag, startPoint x: 845, startPoint y: 210, endPoint x: 748, endPoint y: 190, distance: 99.0
click at [748, 190] on div "# Defeat the ogres using their names. hero . moveRight ( ) # Defeat at the firs…" at bounding box center [853, 200] width 217 height 338
type textarea "hero.attack("Kro") hero.attack("Ergo")"
click at [790, 228] on div "# Defeat the ogres using their names. hero . moveRight ( ) # Defeat at the firs…" at bounding box center [853, 200] width 217 height 338
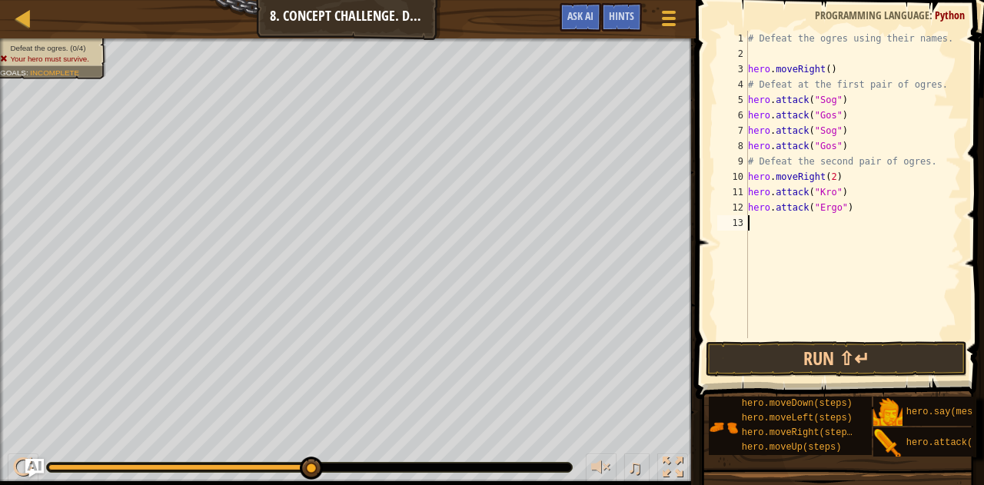
paste textarea "hero.attack("Ergo")"
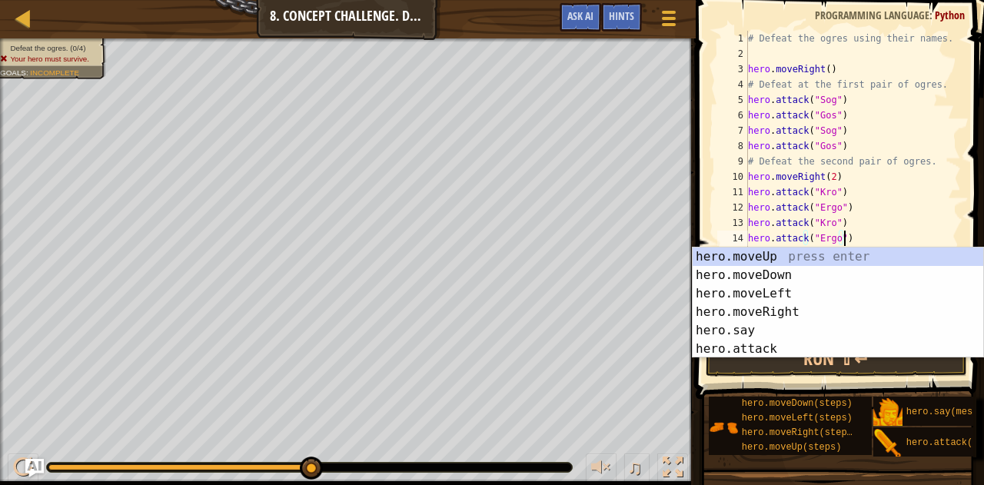
click at [920, 193] on div "# Defeat the ogres using their names. hero . moveRight ( ) # Defeat at the firs…" at bounding box center [853, 200] width 217 height 338
type textarea "hero.attack("Kro")"
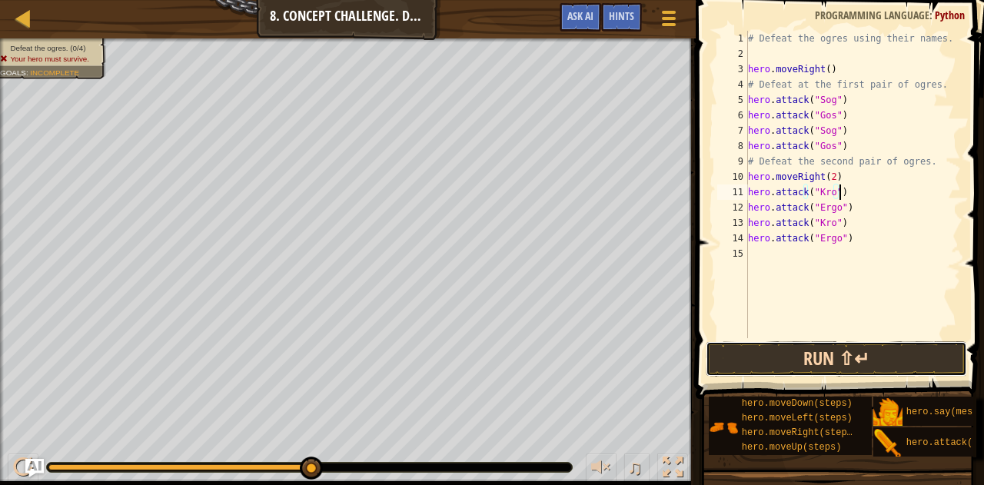
click at [895, 365] on button "Run ⇧↵" at bounding box center [837, 358] width 262 height 35
